Goal: Find specific page/section

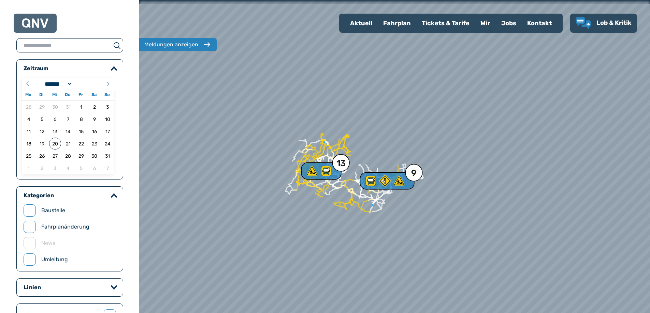
select select "*"
click at [399, 26] on div "Fahrplan" at bounding box center [397, 23] width 39 height 18
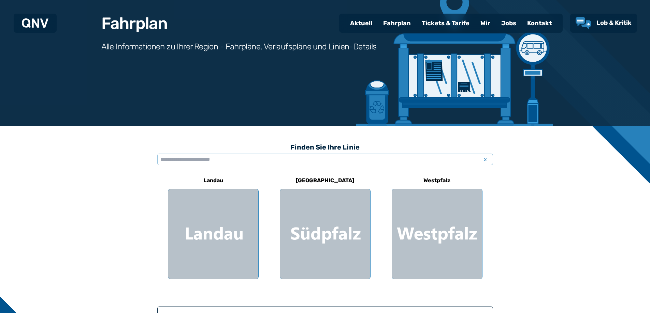
scroll to position [102, 0]
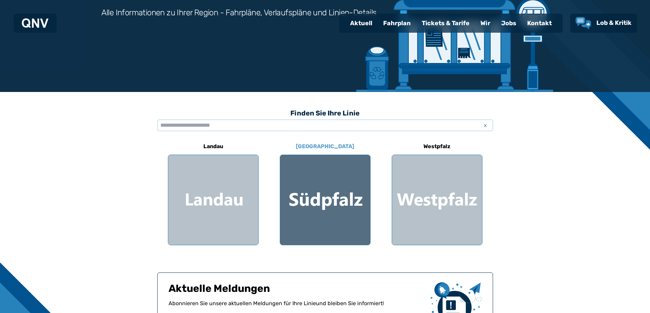
click at [338, 196] on div at bounding box center [325, 200] width 90 height 90
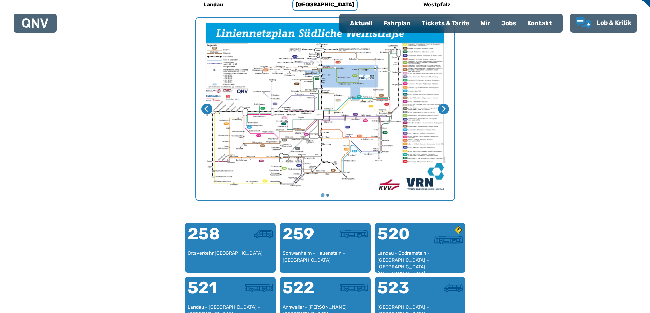
scroll to position [176, 0]
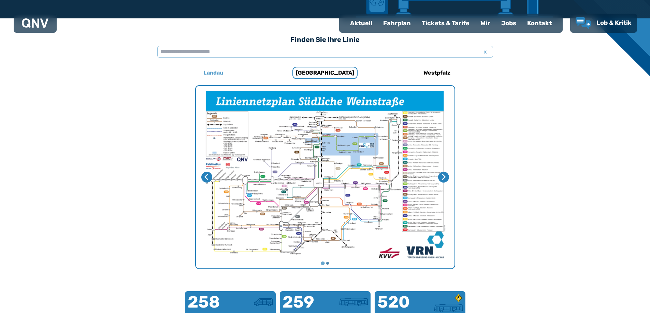
click at [228, 74] on div "Landau" at bounding box center [213, 73] width 91 height 16
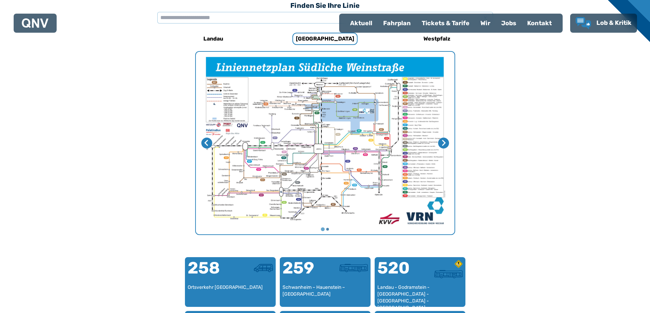
scroll to position [102, 0]
